Goal: Information Seeking & Learning: Learn about a topic

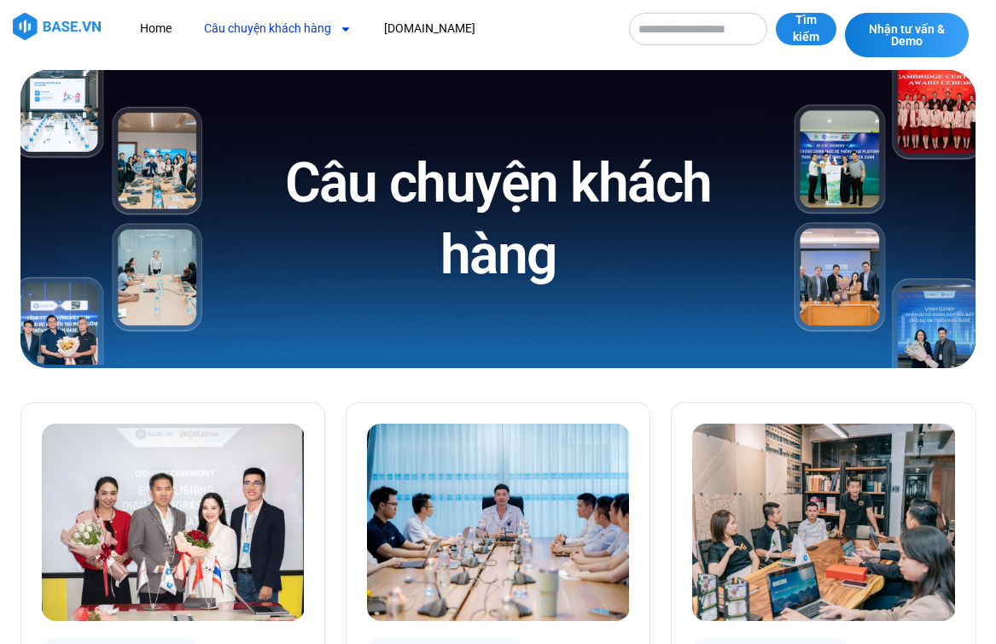
click at [726, 15] on input "Tìm kiếm" at bounding box center [698, 29] width 138 height 32
click at [344, 30] on icon "Menu" at bounding box center [345, 29] width 7 height 4
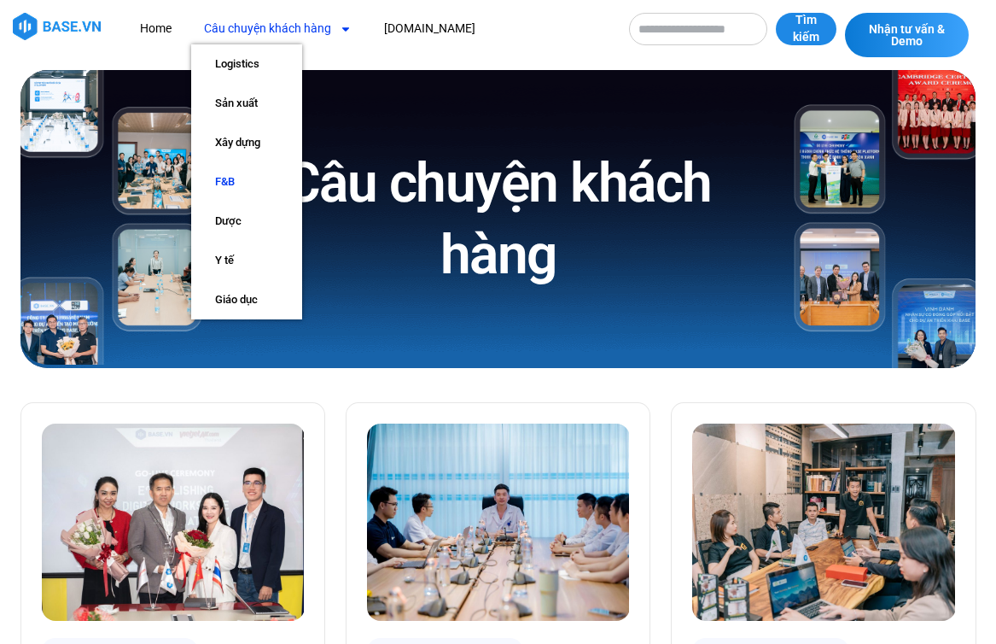
click at [244, 180] on link "F&B" at bounding box center [246, 181] width 111 height 39
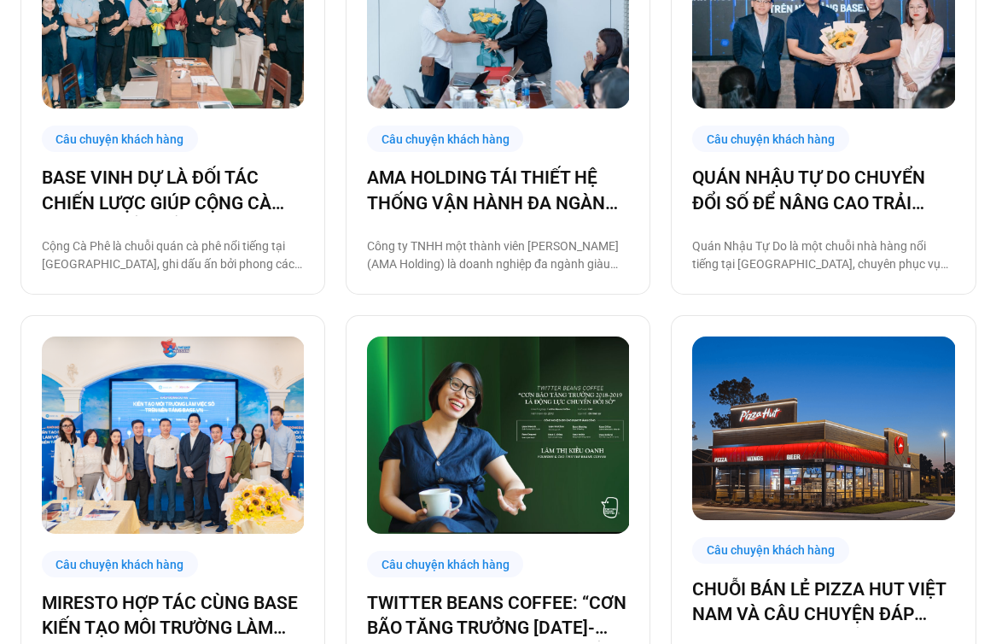
scroll to position [513, 0]
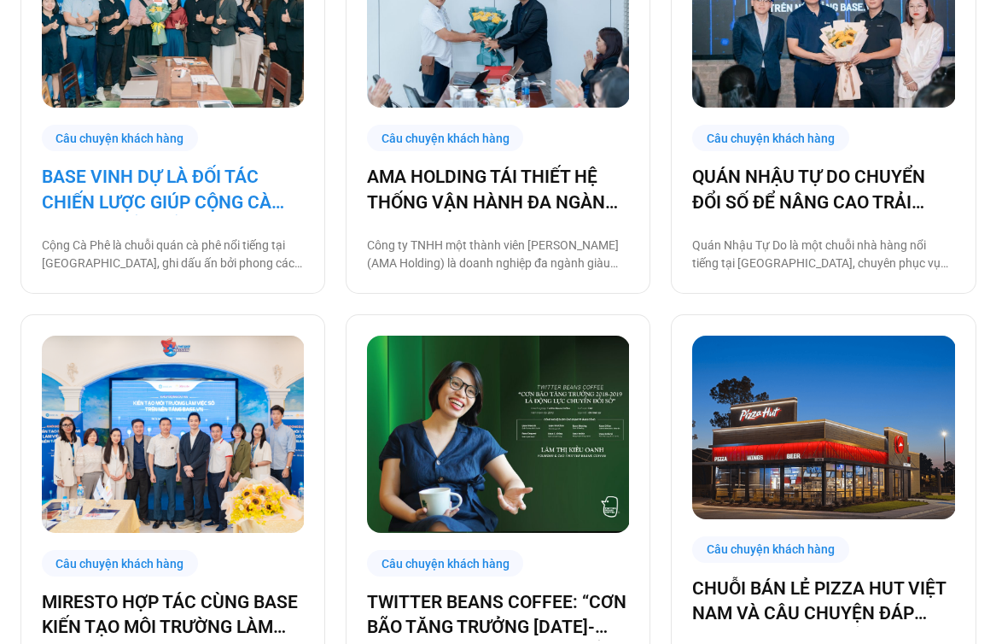
click at [227, 189] on link "BASE VINH DỰ LÀ ĐỐI TÁC CHIẾN LƯỢC GIÚP CỘNG CÀ PHÊ CHUYỂN ĐỔI SỐ VẬN HÀNH!" at bounding box center [173, 190] width 262 height 50
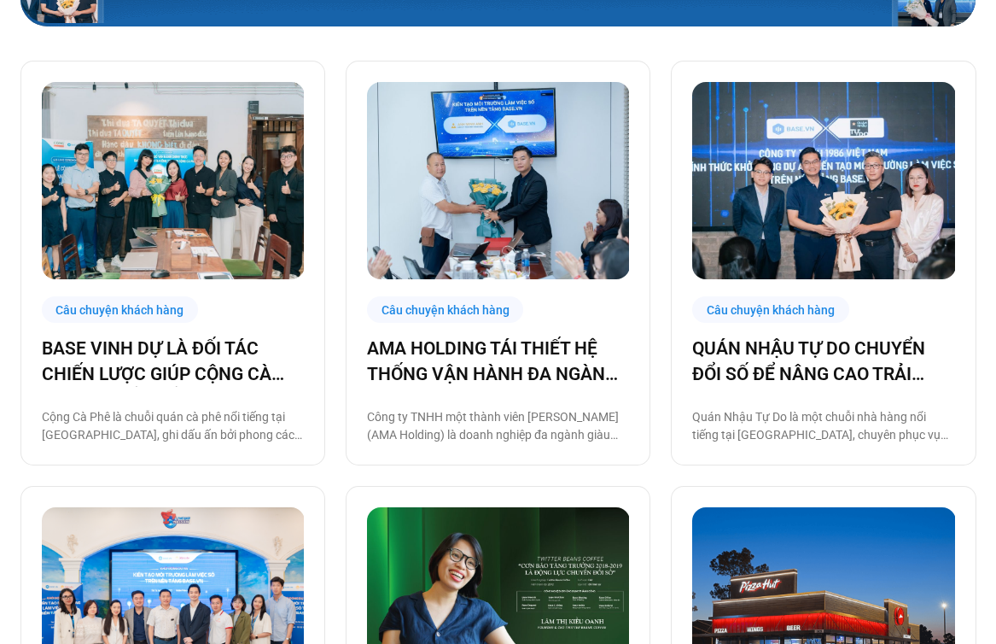
scroll to position [0, 0]
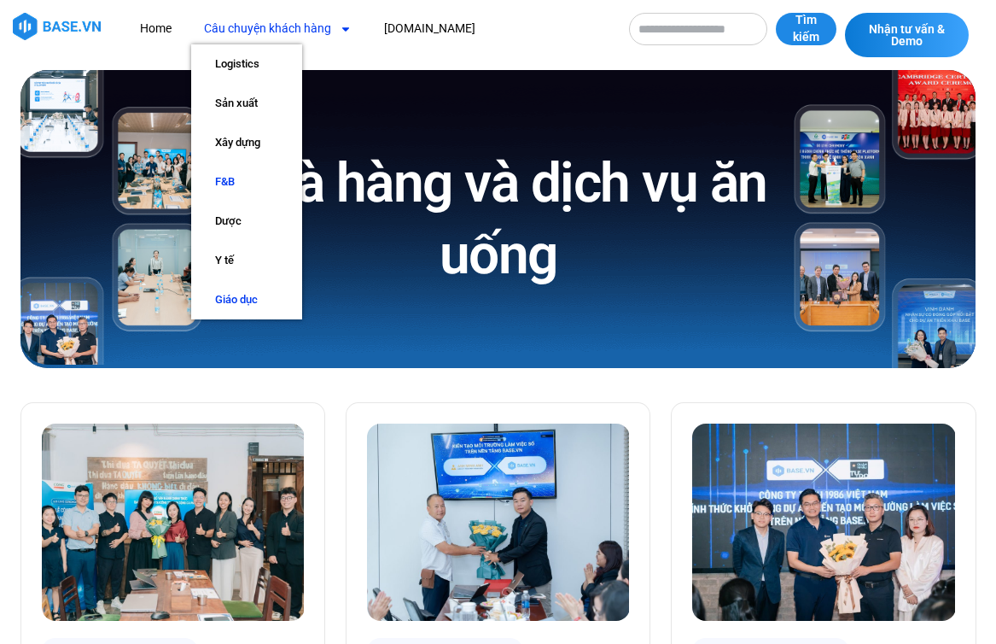
click at [248, 313] on link "Giáo dục" at bounding box center [246, 299] width 111 height 39
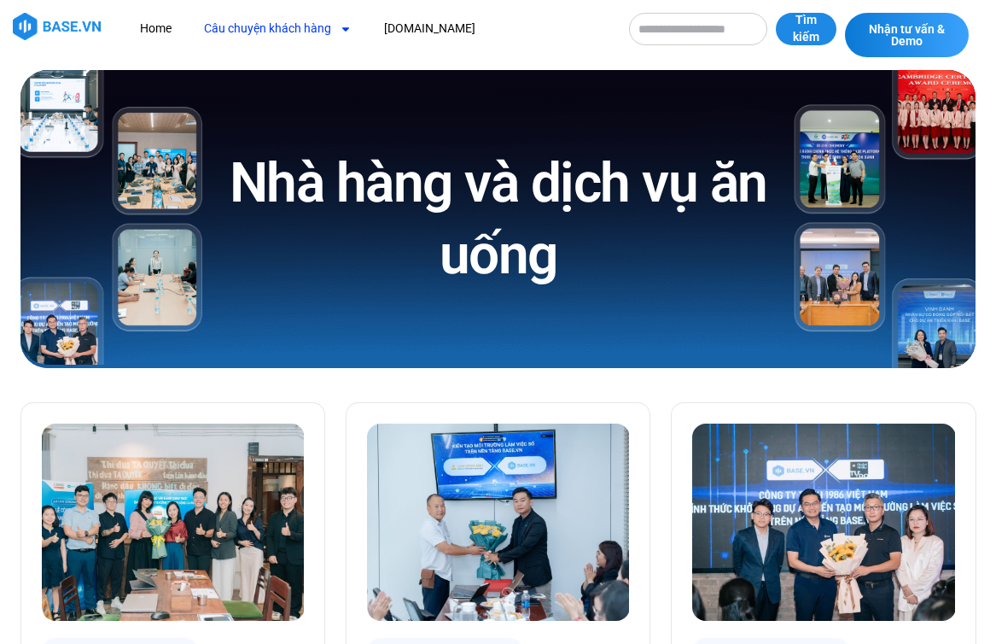
click at [341, 26] on icon "Menu" at bounding box center [346, 29] width 12 height 12
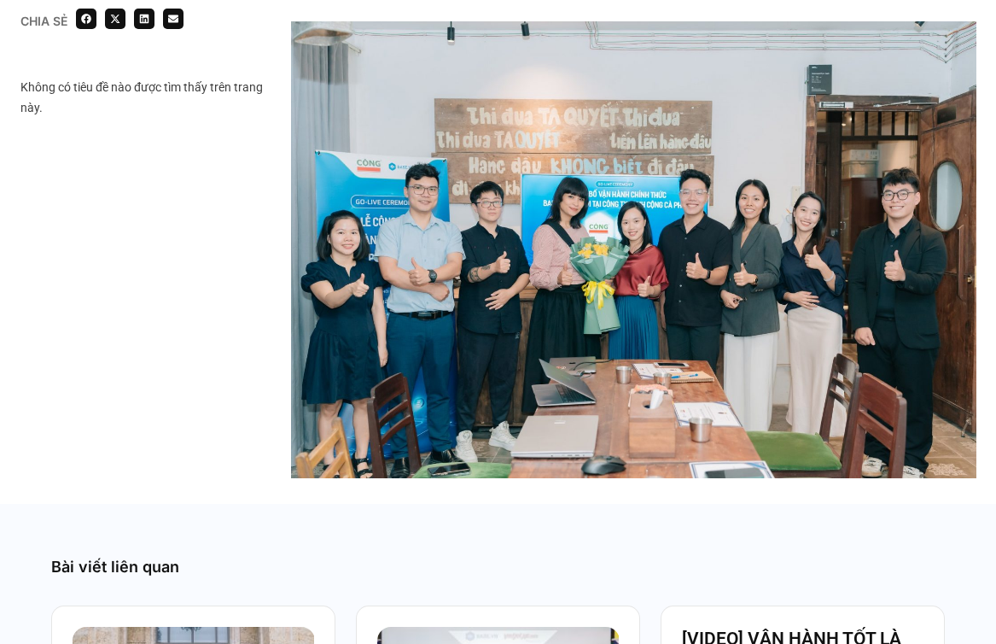
scroll to position [2597, 0]
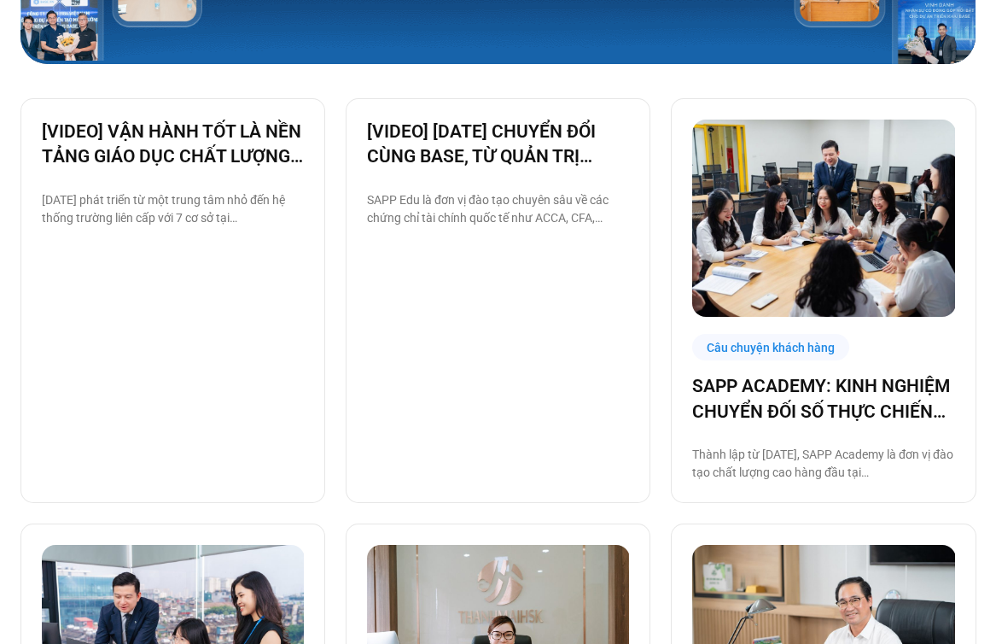
scroll to position [600, 0]
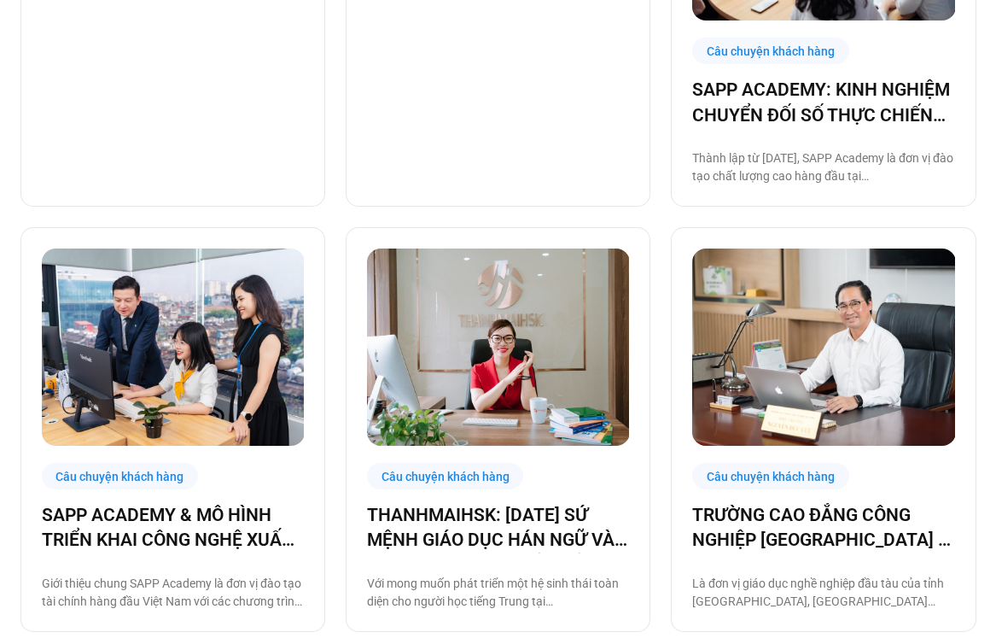
click at [400, 430] on img at bounding box center [498, 346] width 263 height 197
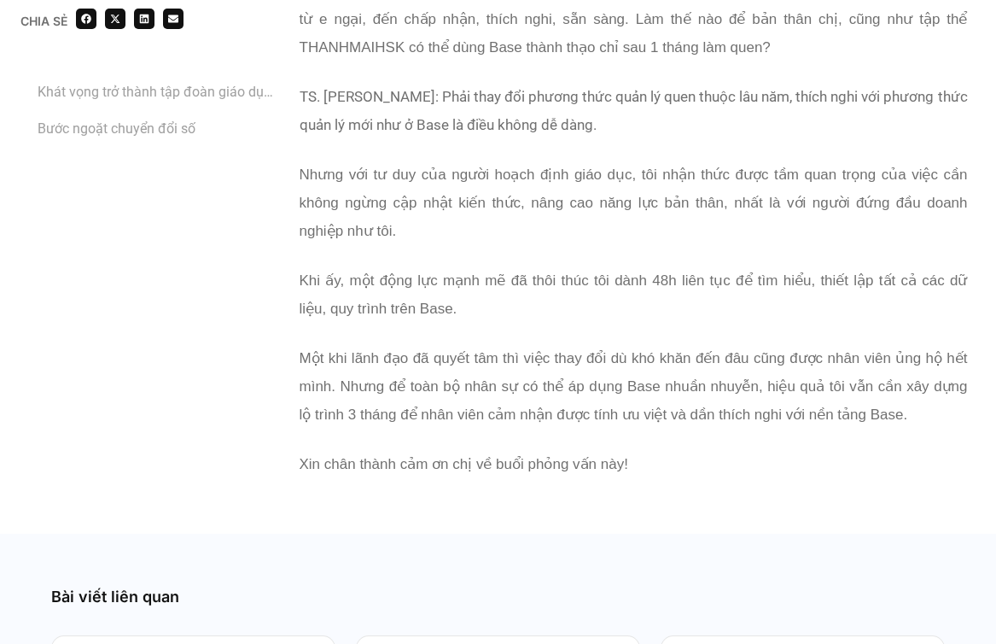
scroll to position [5237, 0]
